Goal: Task Accomplishment & Management: Use online tool/utility

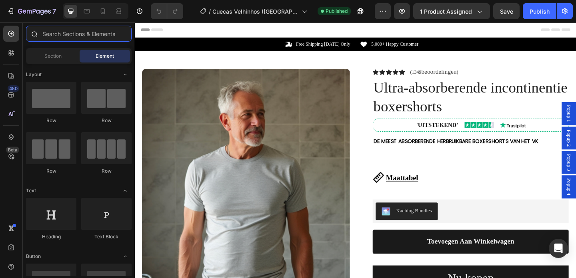
click at [101, 36] on input "text" at bounding box center [79, 34] width 106 height 16
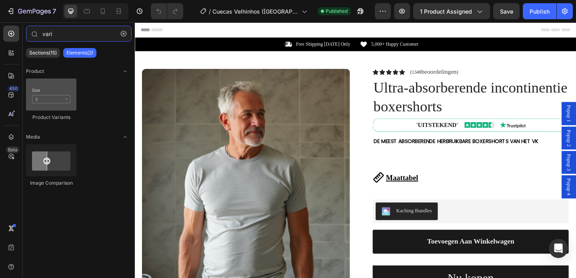
type input "vari"
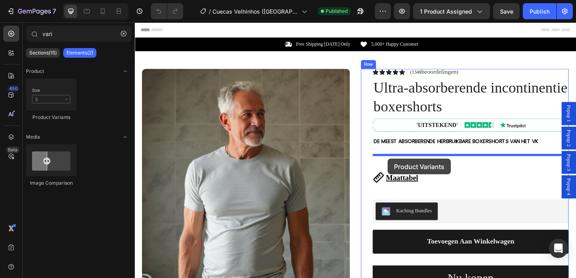
drag, startPoint x: 173, startPoint y: 116, endPoint x: 410, endPoint y: 170, distance: 243.1
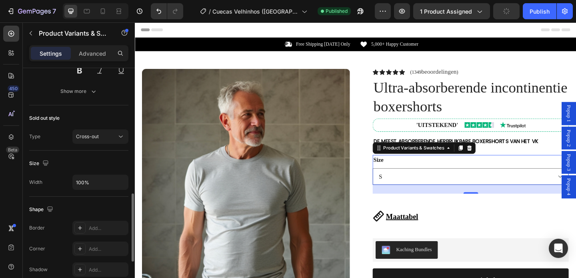
scroll to position [427, 0]
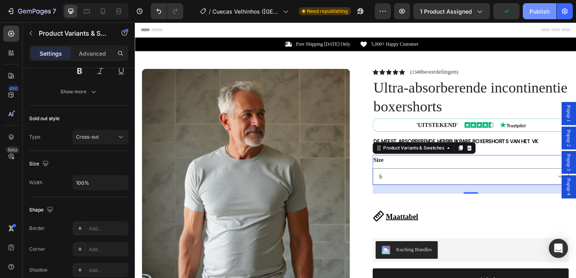
click at [537, 13] on div "Publish" at bounding box center [540, 11] width 20 height 8
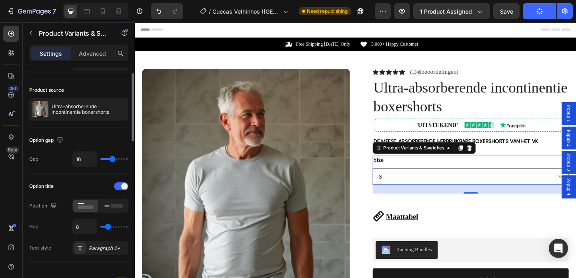
scroll to position [0, 0]
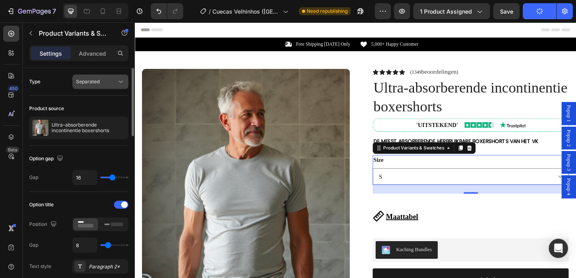
click at [103, 82] on div "Separated" at bounding box center [96, 81] width 41 height 7
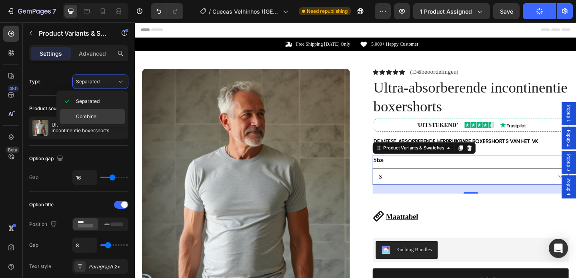
click at [97, 115] on p "Combine" at bounding box center [99, 116] width 46 height 7
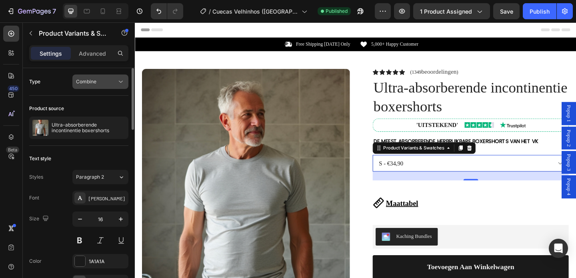
click at [112, 84] on div "Combine" at bounding box center [96, 81] width 41 height 7
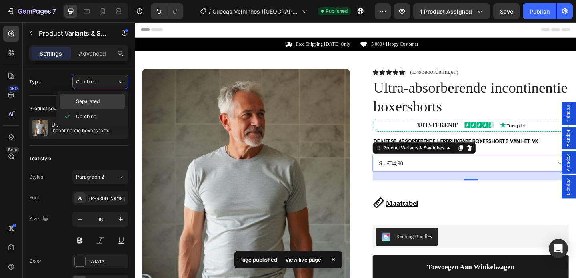
click at [100, 100] on p "Separated" at bounding box center [99, 101] width 46 height 7
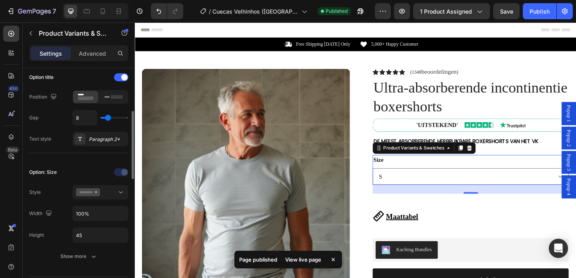
scroll to position [132, 0]
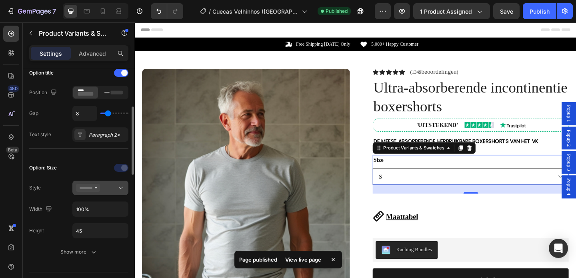
click at [109, 193] on button at bounding box center [100, 187] width 56 height 14
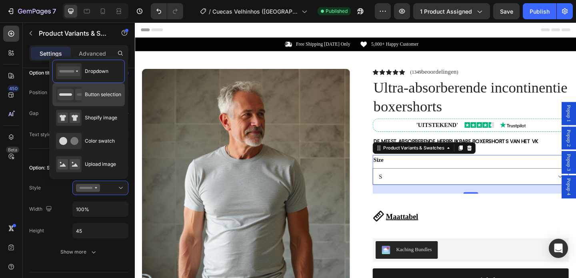
click at [110, 99] on div "Button selection" at bounding box center [88, 94] width 65 height 16
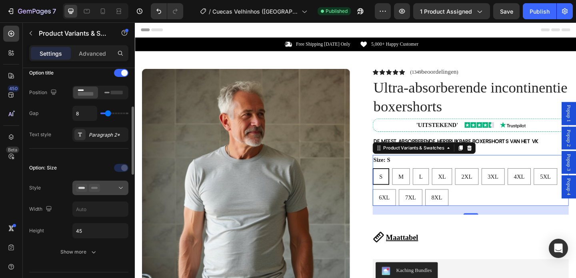
click at [101, 187] on div at bounding box center [100, 188] width 49 height 8
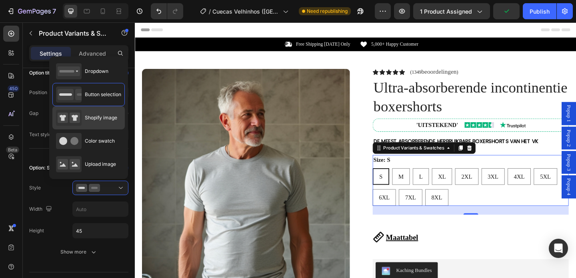
click at [104, 124] on div "Shopify image" at bounding box center [86, 118] width 61 height 16
type input "64"
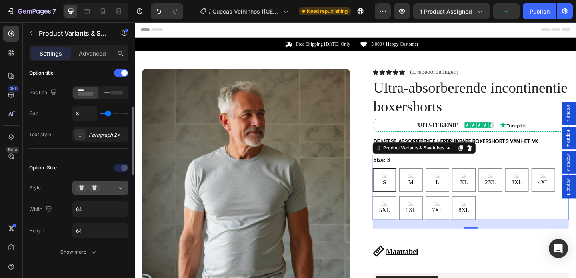
click at [113, 187] on div at bounding box center [100, 188] width 49 height 8
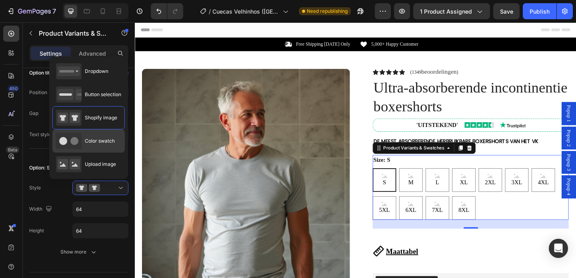
click at [106, 144] on span "Color swatch" at bounding box center [100, 140] width 30 height 7
type input "45"
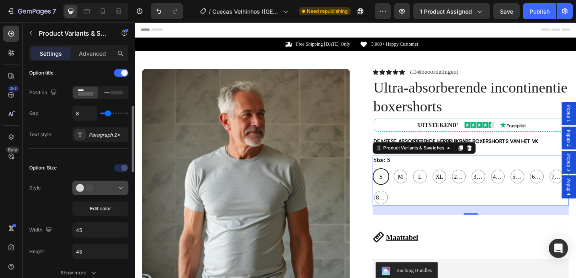
click at [105, 191] on div at bounding box center [100, 188] width 49 height 8
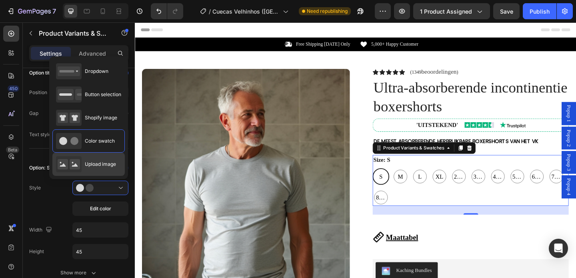
click at [104, 167] on span "Upload image" at bounding box center [100, 163] width 31 height 7
type input "64"
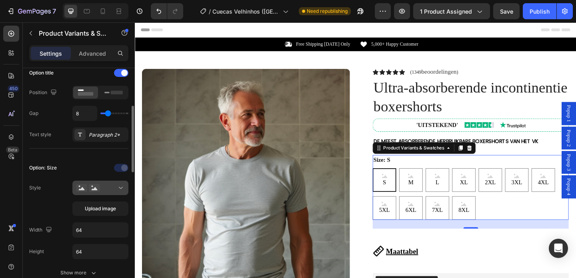
click at [100, 193] on button at bounding box center [100, 187] width 56 height 14
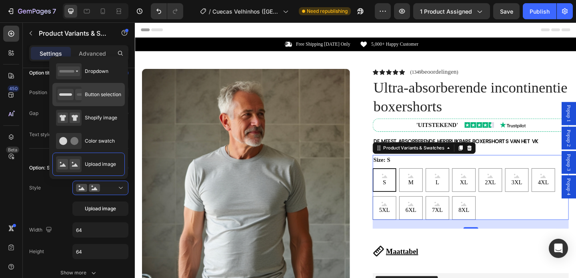
click at [102, 92] on span "Button selection" at bounding box center [103, 94] width 36 height 7
type input "45"
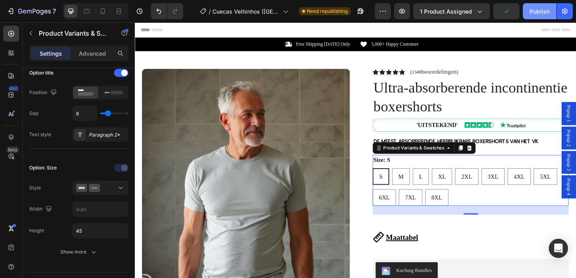
click at [541, 9] on div "Publish" at bounding box center [540, 11] width 20 height 8
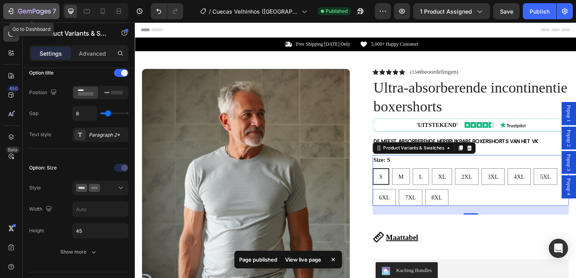
click at [15, 12] on div "7" at bounding box center [31, 11] width 49 height 10
